Goal: Find contact information: Find contact information

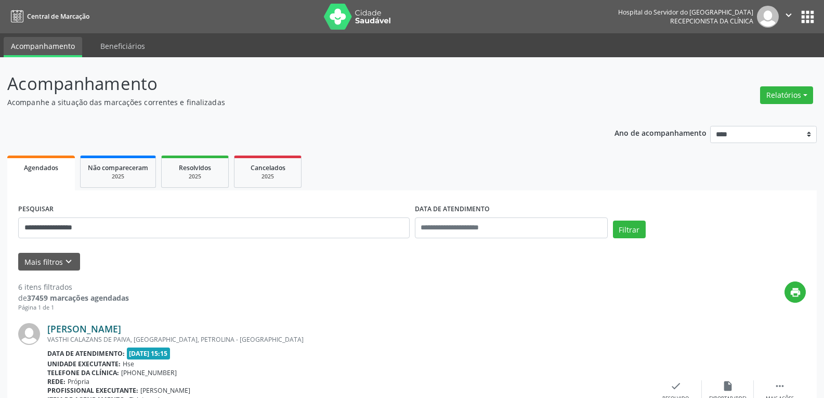
click at [111, 327] on link "[PERSON_NAME]" at bounding box center [84, 328] width 74 height 11
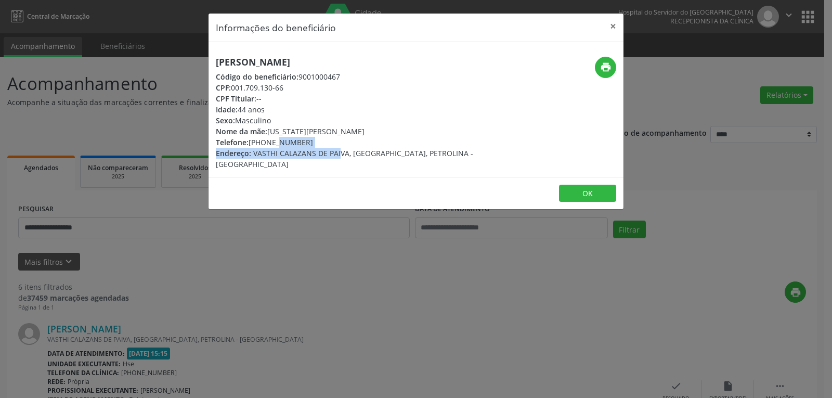
drag, startPoint x: 250, startPoint y: 143, endPoint x: 310, endPoint y: 150, distance: 60.7
click at [310, 150] on div "[PERSON_NAME] Código do beneficiário: 9001000467 CPF: 001.709.130-66 CPF Titula…" at bounding box center [347, 113] width 262 height 113
click at [313, 143] on div "Telefone: [PHONE_NUMBER]" at bounding box center [347, 142] width 262 height 11
click at [604, 62] on icon "print" at bounding box center [605, 66] width 11 height 11
drag, startPoint x: 263, startPoint y: 144, endPoint x: 333, endPoint y: 149, distance: 70.4
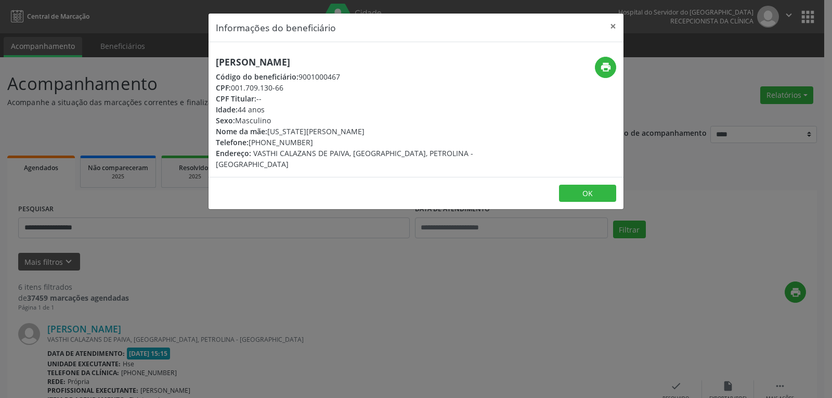
click at [332, 146] on div "Telefone: [PHONE_NUMBER]" at bounding box center [347, 142] width 262 height 11
